Goal: Task Accomplishment & Management: Manage account settings

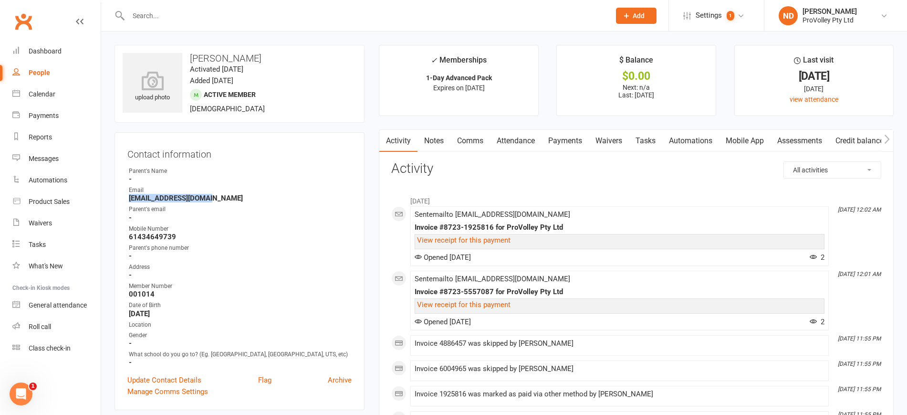
click at [50, 77] on link "People" at bounding box center [56, 72] width 88 height 21
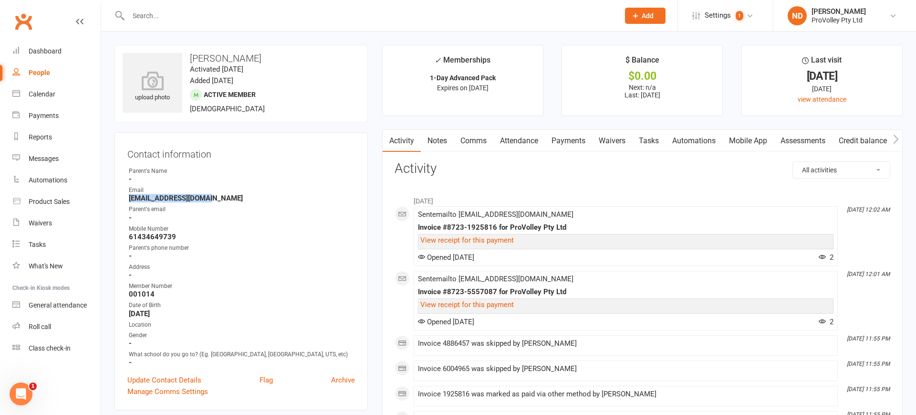
select select "100"
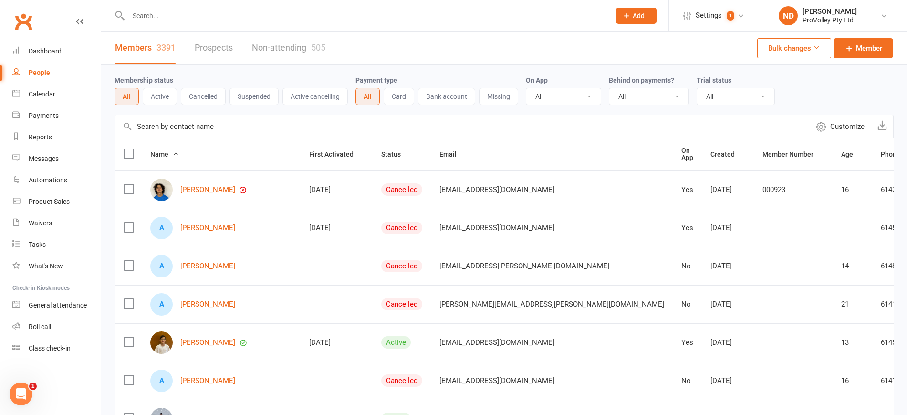
click at [199, 126] on input "text" at bounding box center [462, 126] width 695 height 23
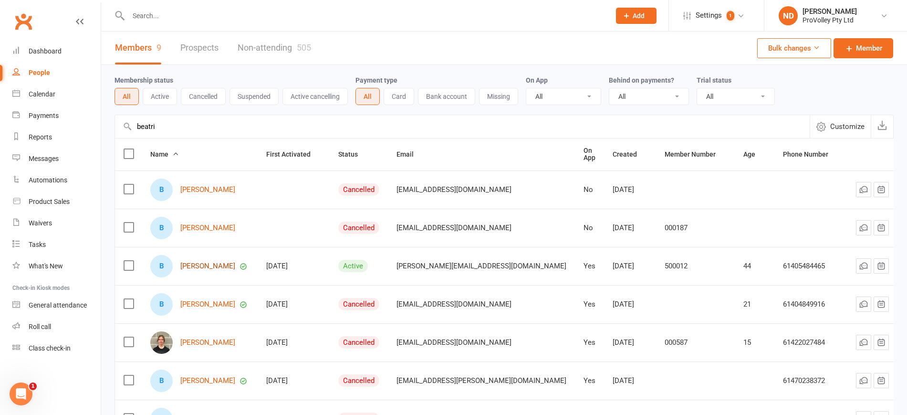
type input "beatri"
click at [217, 265] on link "[PERSON_NAME]" at bounding box center [207, 266] width 55 height 8
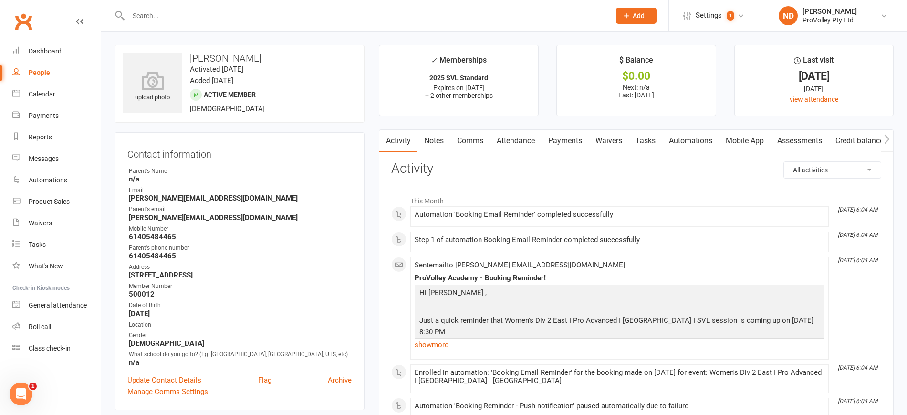
click at [526, 136] on link "Attendance" at bounding box center [516, 141] width 52 height 22
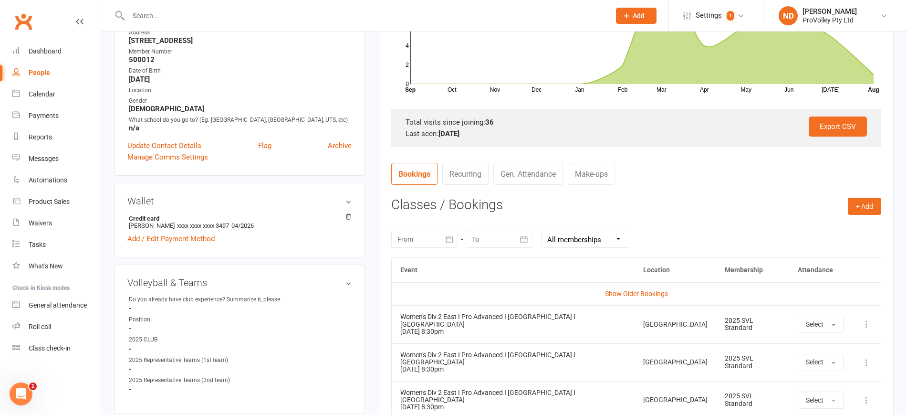
scroll to position [298, 0]
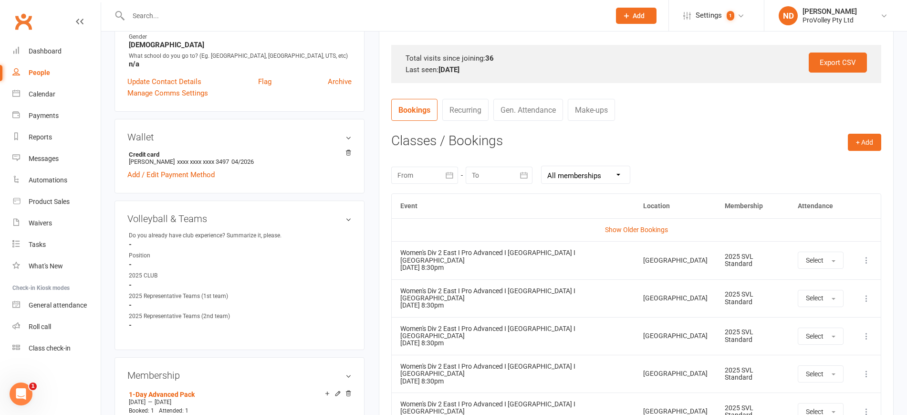
click at [455, 174] on button "button" at bounding box center [449, 175] width 17 height 17
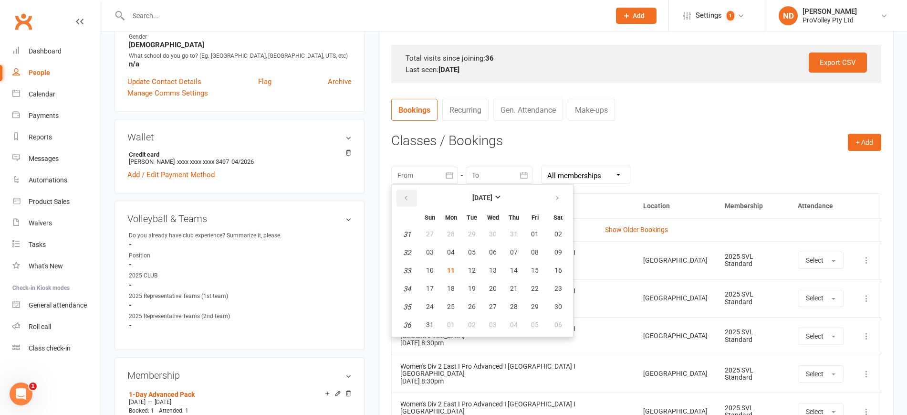
click at [403, 196] on icon "button" at bounding box center [406, 198] width 7 height 8
click at [428, 231] on span "01" at bounding box center [430, 234] width 8 height 8
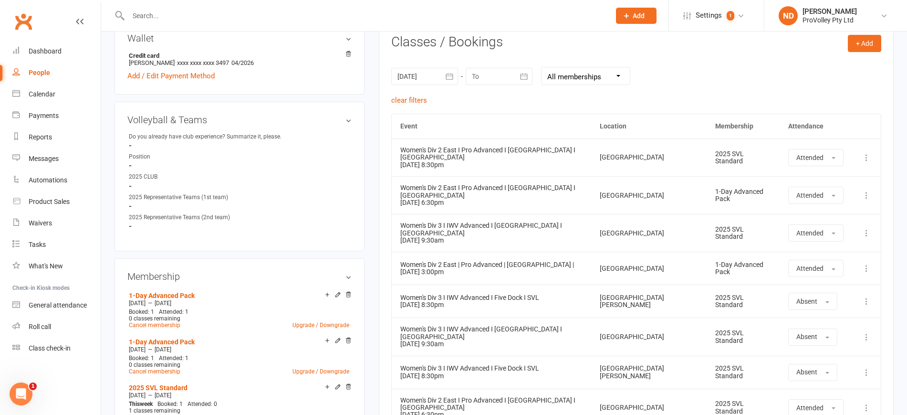
scroll to position [418, 0]
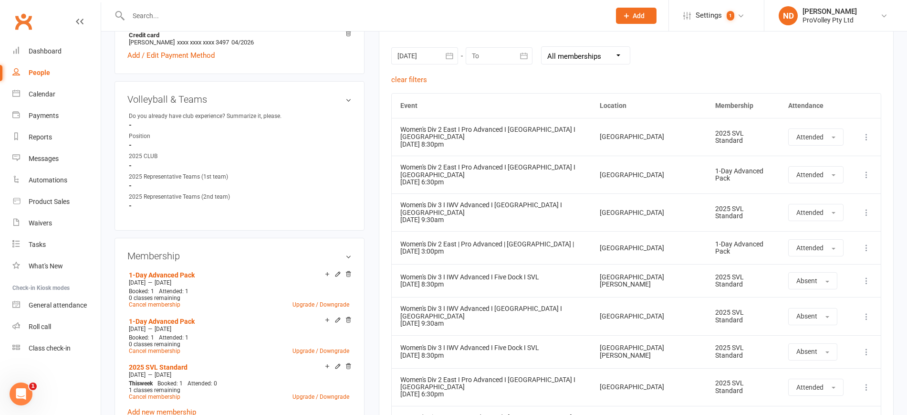
click at [448, 53] on icon "button" at bounding box center [449, 56] width 7 height 6
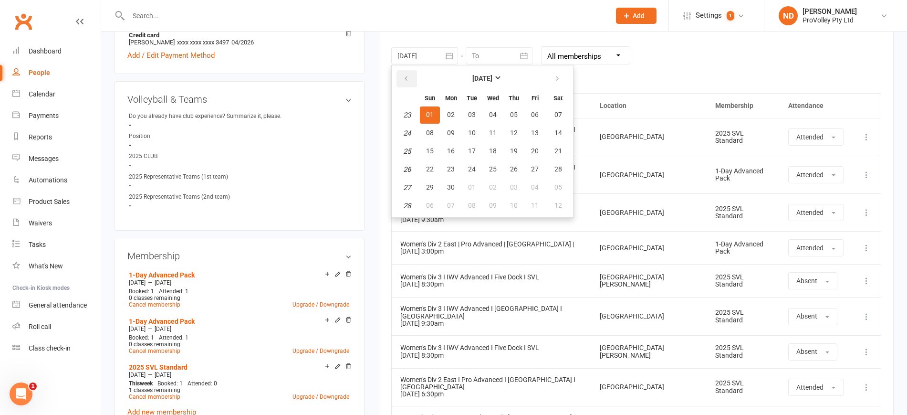
click at [405, 76] on icon "button" at bounding box center [406, 79] width 7 height 8
click at [552, 187] on button "31" at bounding box center [558, 187] width 24 height 17
type input "[DATE]"
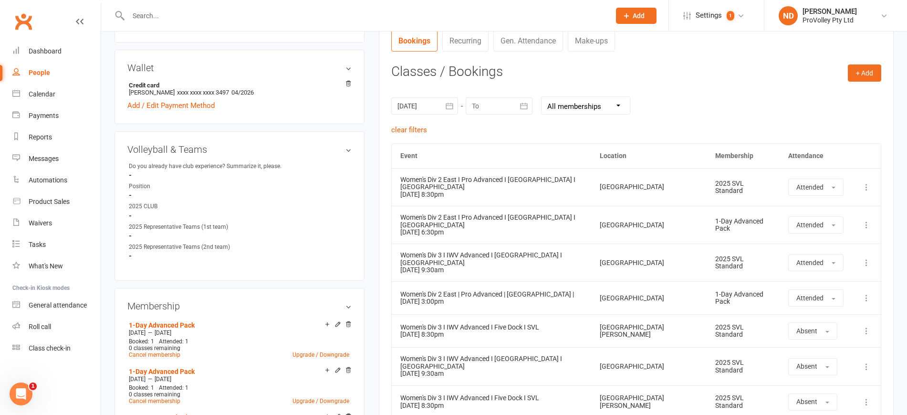
scroll to position [298, 0]
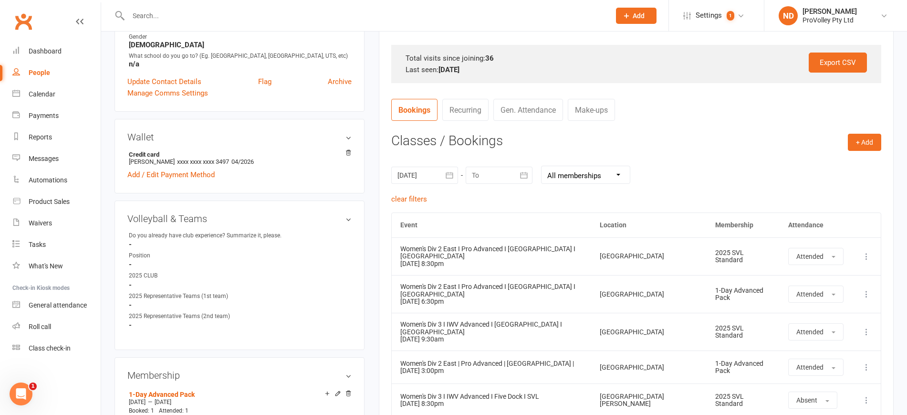
click at [43, 69] on div "People" at bounding box center [39, 73] width 21 height 8
select select "100"
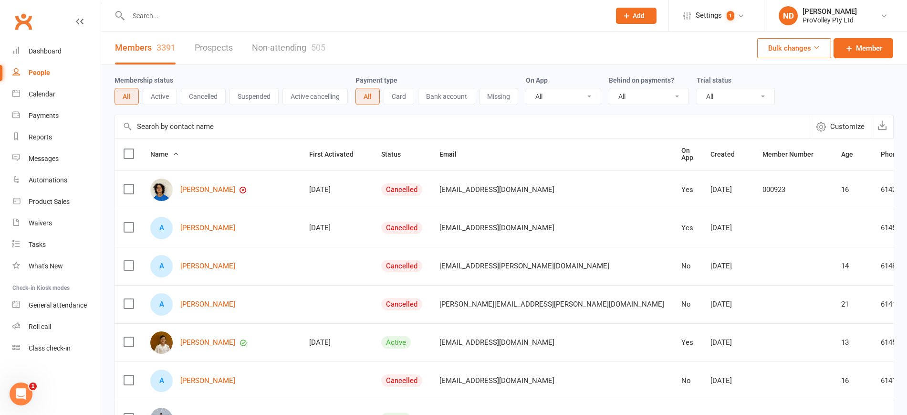
click at [251, 122] on input "text" at bounding box center [462, 126] width 695 height 23
paste input "[PERSON_NAME]"
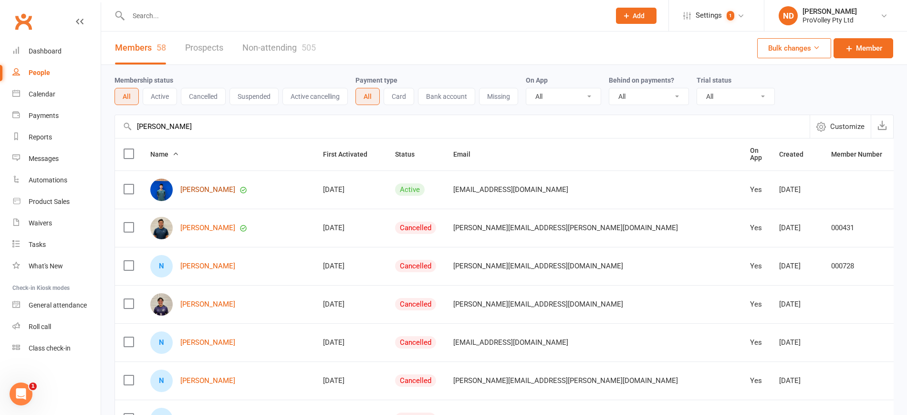
type input "[PERSON_NAME]"
click at [189, 188] on link "[PERSON_NAME]" at bounding box center [207, 190] width 55 height 8
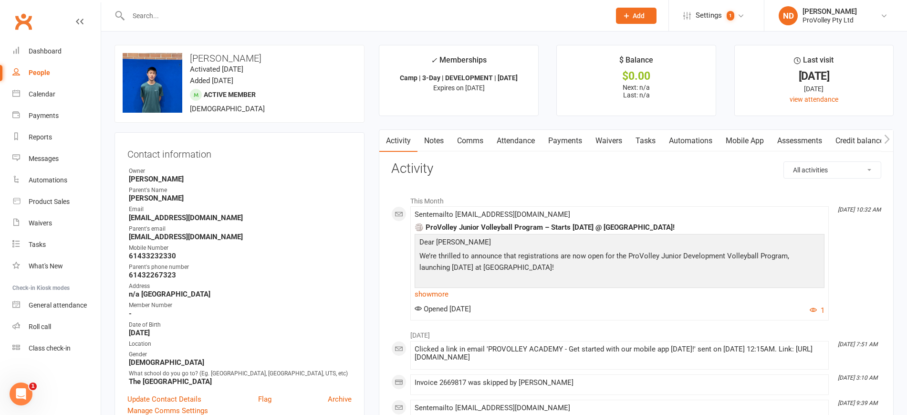
click at [513, 139] on link "Attendance" at bounding box center [516, 141] width 52 height 22
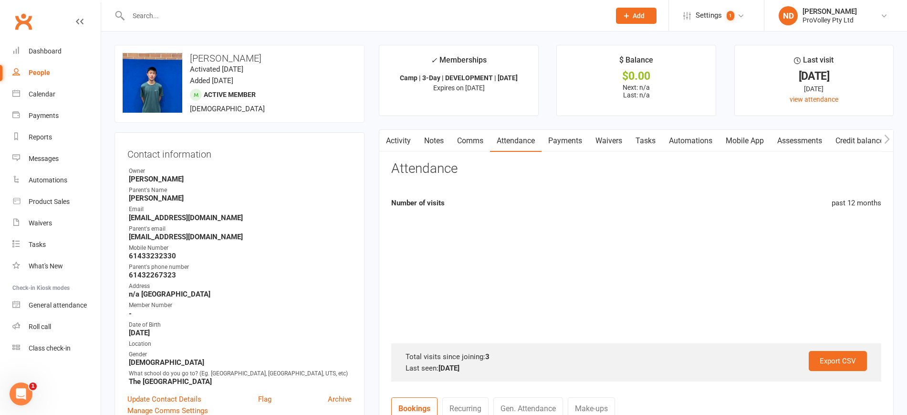
click at [575, 138] on link "Payments" at bounding box center [565, 141] width 47 height 22
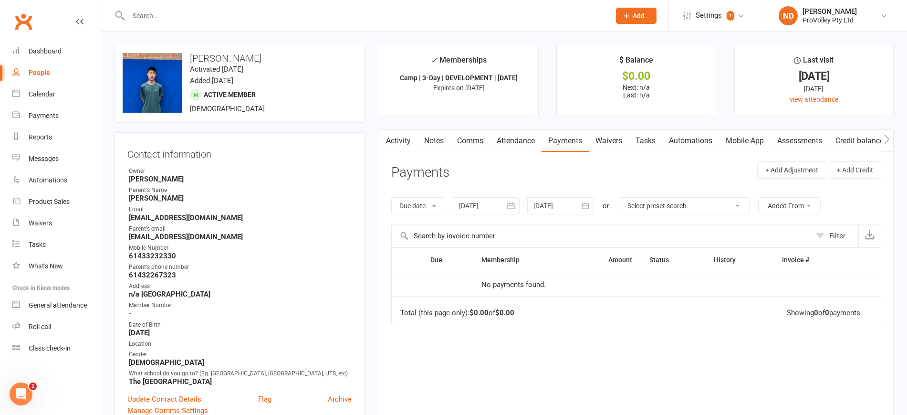
click at [515, 204] on icon "button" at bounding box center [510, 205] width 7 height 6
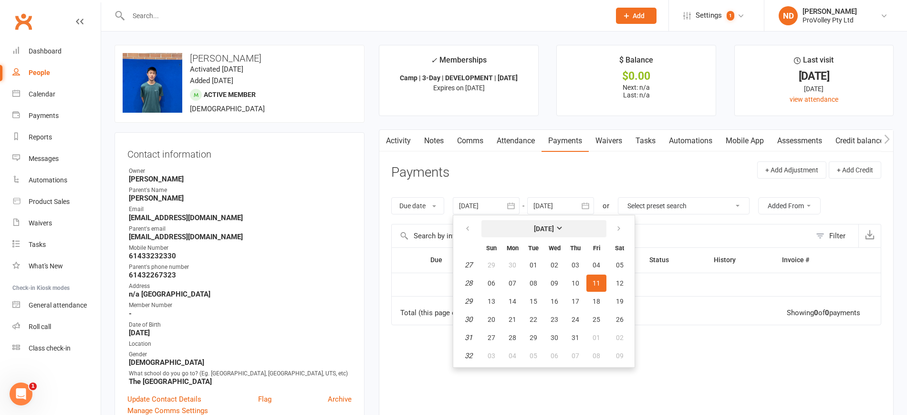
click at [537, 229] on strong "[DATE]" at bounding box center [544, 229] width 20 height 8
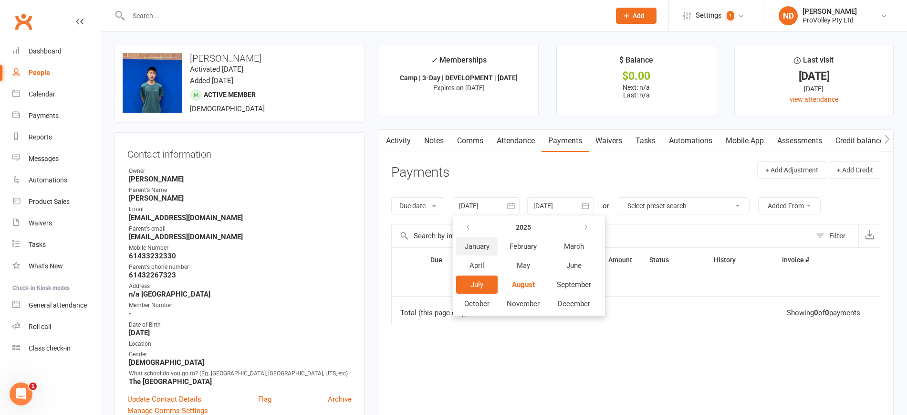
click at [475, 240] on button "January" at bounding box center [477, 246] width 42 height 18
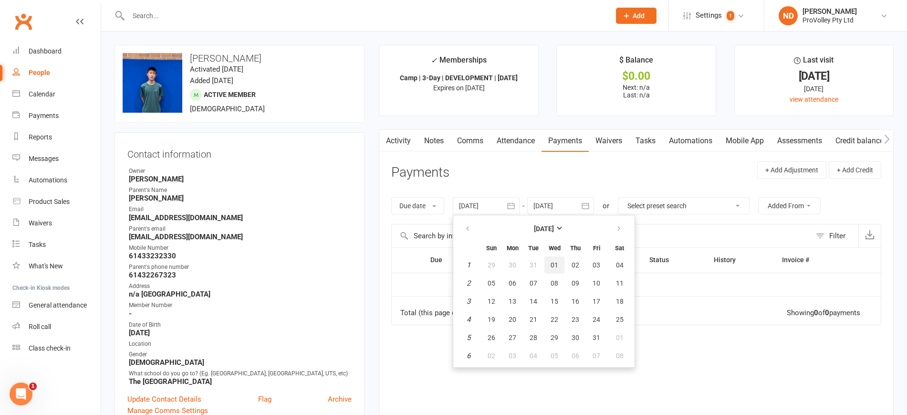
click at [558, 262] on span "01" at bounding box center [555, 265] width 8 height 8
type input "[DATE]"
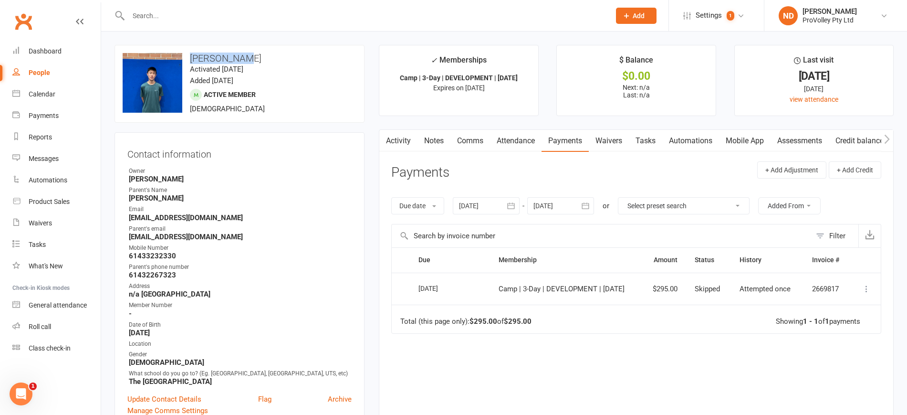
drag, startPoint x: 248, startPoint y: 53, endPoint x: 189, endPoint y: 51, distance: 59.2
click at [189, 51] on div "upload photo change photo [PERSON_NAME] Activated [DATE] Added [DATE] Active me…" at bounding box center [240, 84] width 250 height 78
copy h3 "[PERSON_NAME]"
click at [49, 113] on div "Payments" at bounding box center [44, 116] width 30 height 8
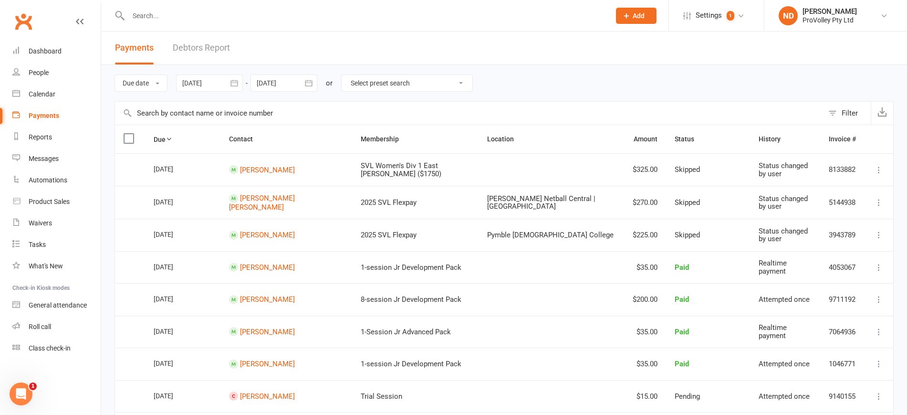
click at [217, 120] on input "text" at bounding box center [469, 113] width 709 height 23
paste input "[PERSON_NAME]"
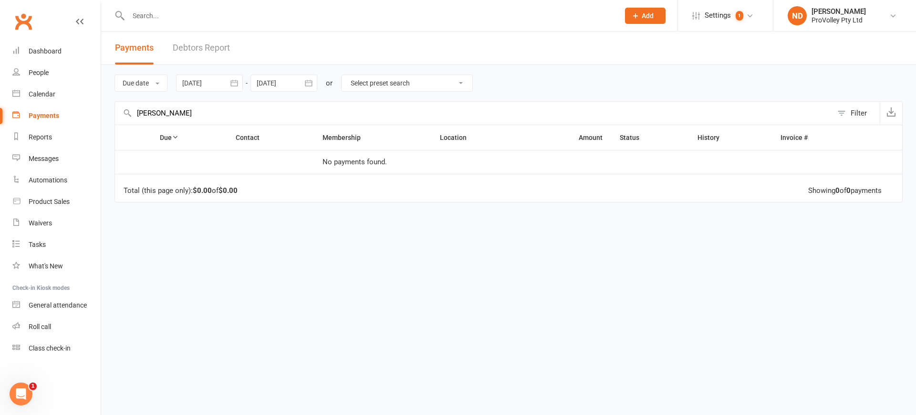
type input "[PERSON_NAME]"
click at [239, 78] on icon "button" at bounding box center [235, 83] width 10 height 10
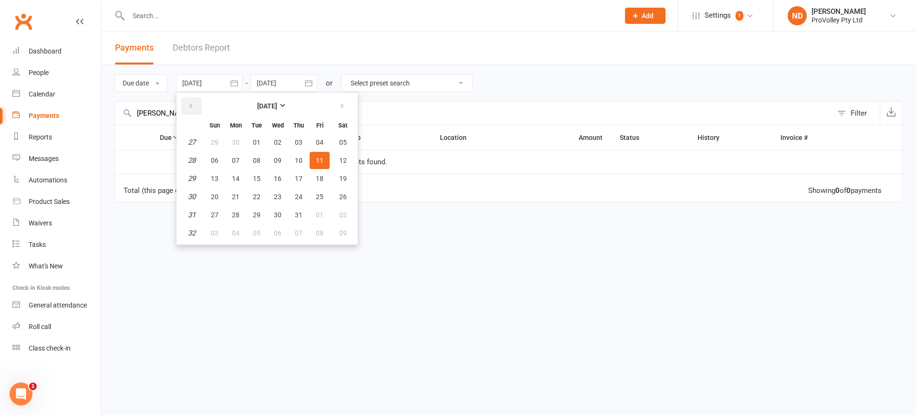
click at [186, 99] on button "button" at bounding box center [191, 105] width 21 height 17
click at [345, 136] on button "01" at bounding box center [343, 142] width 24 height 17
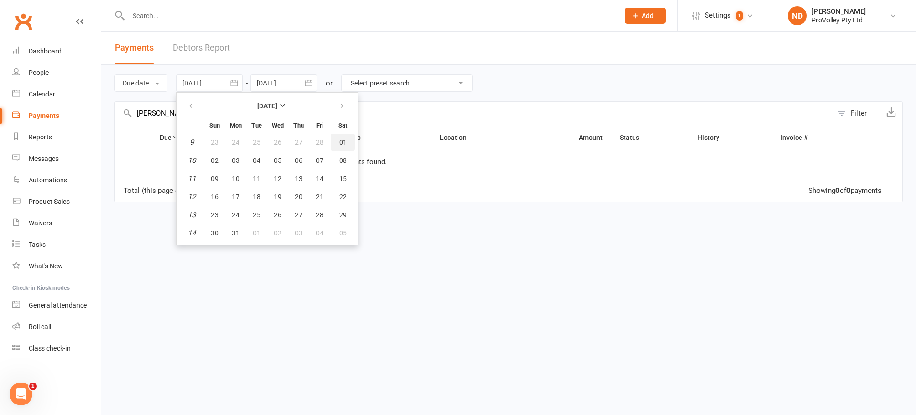
type input "[DATE]"
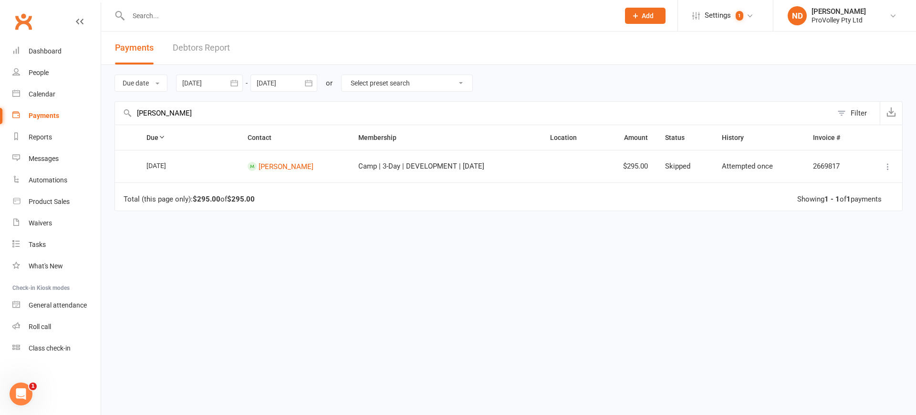
click at [284, 171] on td "[PERSON_NAME]" at bounding box center [294, 166] width 111 height 32
click at [282, 166] on link "[PERSON_NAME]" at bounding box center [286, 166] width 55 height 9
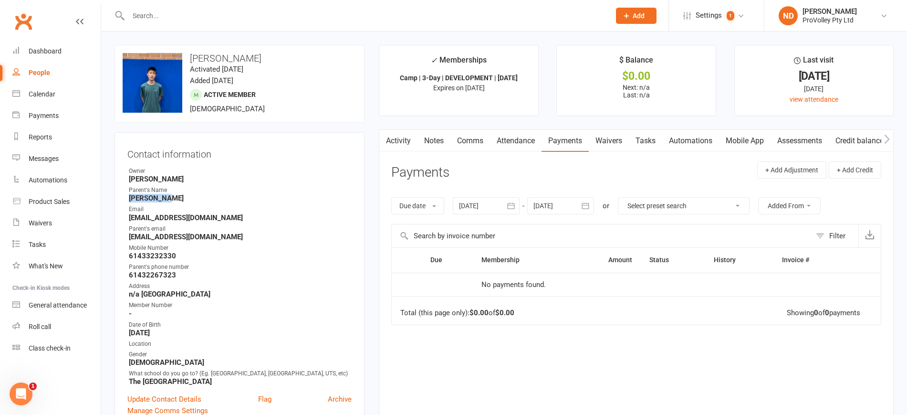
drag, startPoint x: 186, startPoint y: 200, endPoint x: 129, endPoint y: 196, distance: 57.4
click at [129, 196] on strong "[PERSON_NAME]" at bounding box center [240, 198] width 223 height 9
copy strong "[PERSON_NAME]"
click at [557, 137] on link "Payments" at bounding box center [565, 141] width 47 height 22
click at [515, 205] on icon "button" at bounding box center [510, 205] width 7 height 6
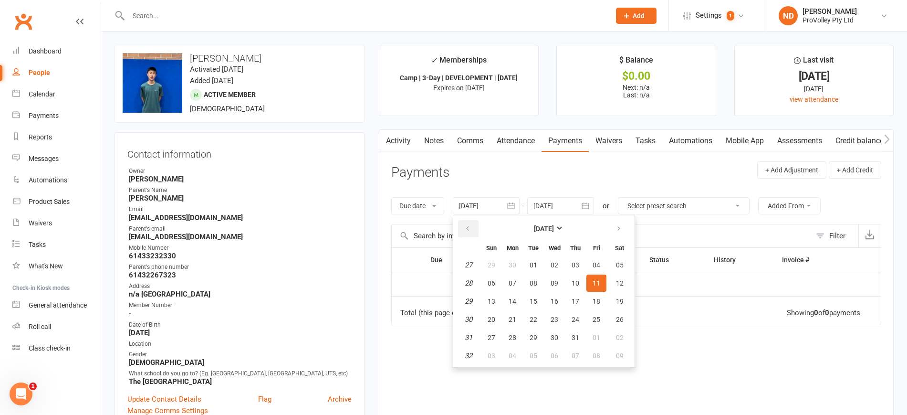
click at [468, 226] on icon "button" at bounding box center [467, 229] width 7 height 8
click at [538, 229] on strong "[DATE]" at bounding box center [544, 229] width 20 height 8
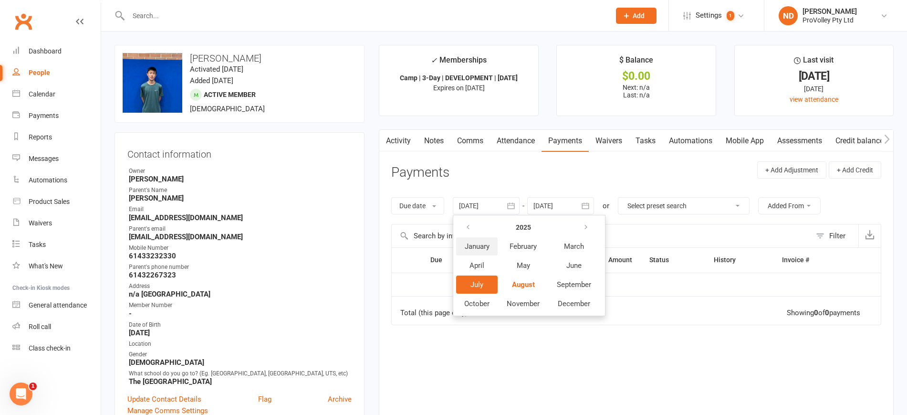
click at [476, 248] on span "January" at bounding box center [477, 246] width 25 height 9
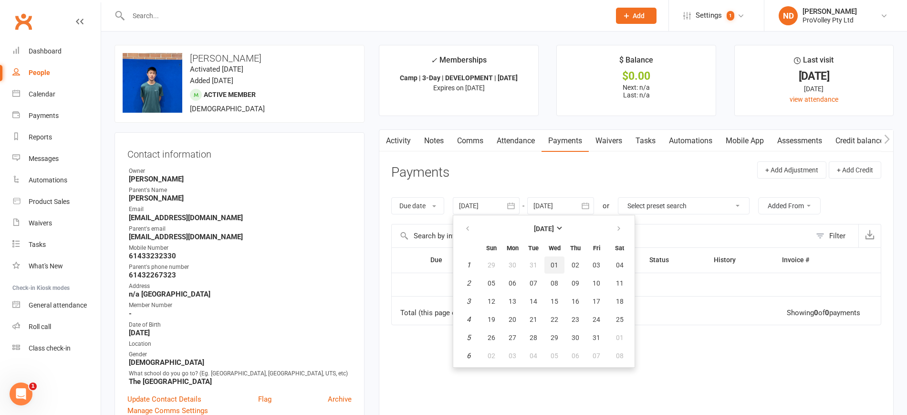
click at [561, 261] on button "01" at bounding box center [555, 264] width 20 height 17
type input "[DATE]"
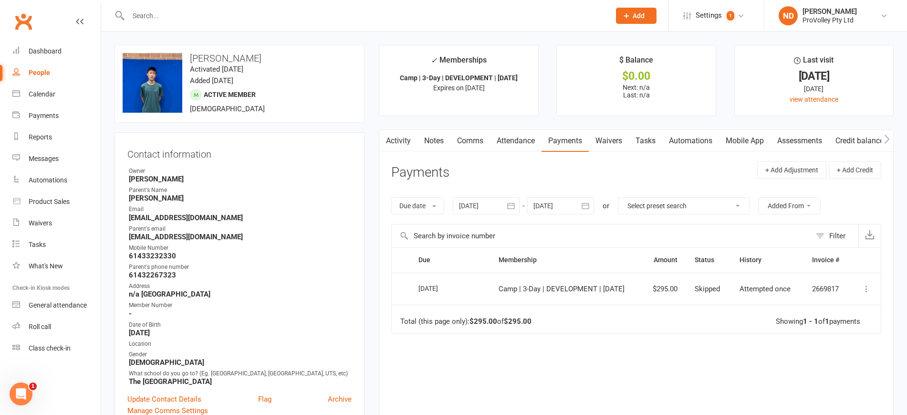
click at [869, 292] on icon at bounding box center [867, 289] width 10 height 10
click at [839, 348] on link "Mark as Paid (Other)" at bounding box center [824, 345] width 95 height 19
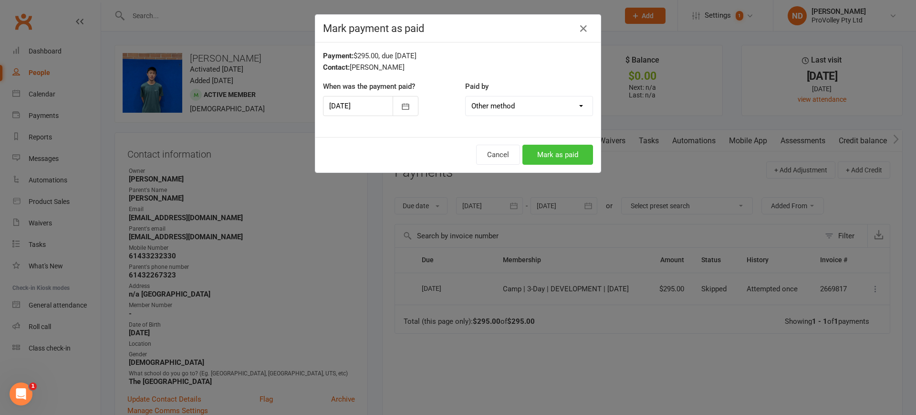
click at [546, 145] on button "Mark as paid" at bounding box center [558, 155] width 71 height 20
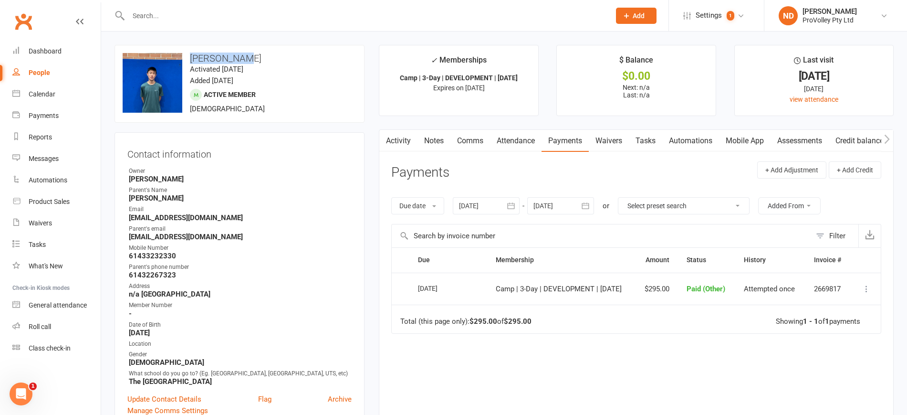
drag, startPoint x: 255, startPoint y: 54, endPoint x: 188, endPoint y: 49, distance: 68.0
click at [188, 49] on div "upload photo change photo [PERSON_NAME] Activated [DATE] Added [DATE] Active me…" at bounding box center [240, 84] width 250 height 78
copy h3 "[PERSON_NAME]"
click at [36, 70] on div "People" at bounding box center [39, 73] width 21 height 8
select select "100"
